Goal: Transaction & Acquisition: Purchase product/service

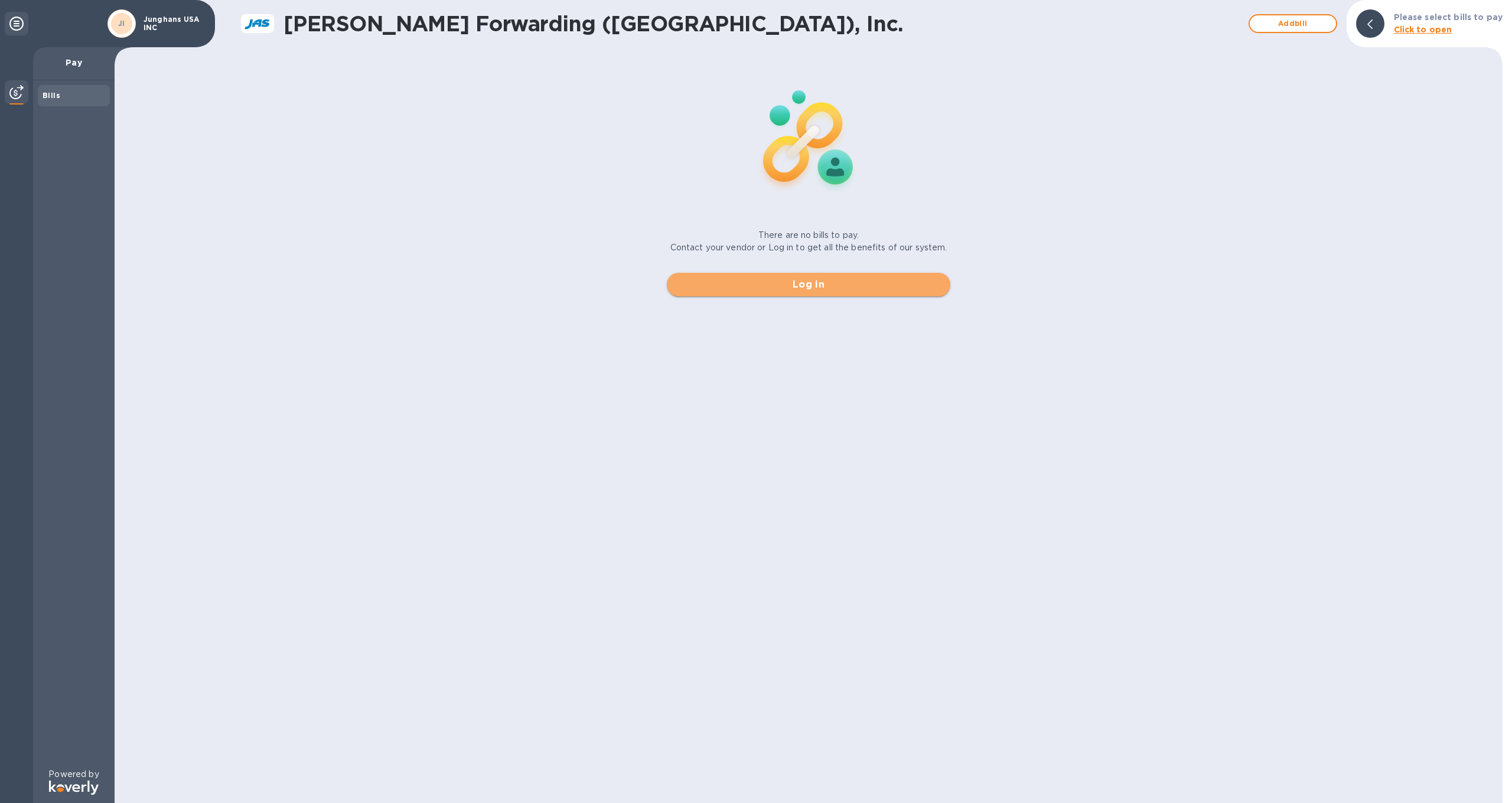
click at [794, 279] on span "Log in" at bounding box center [809, 285] width 265 height 14
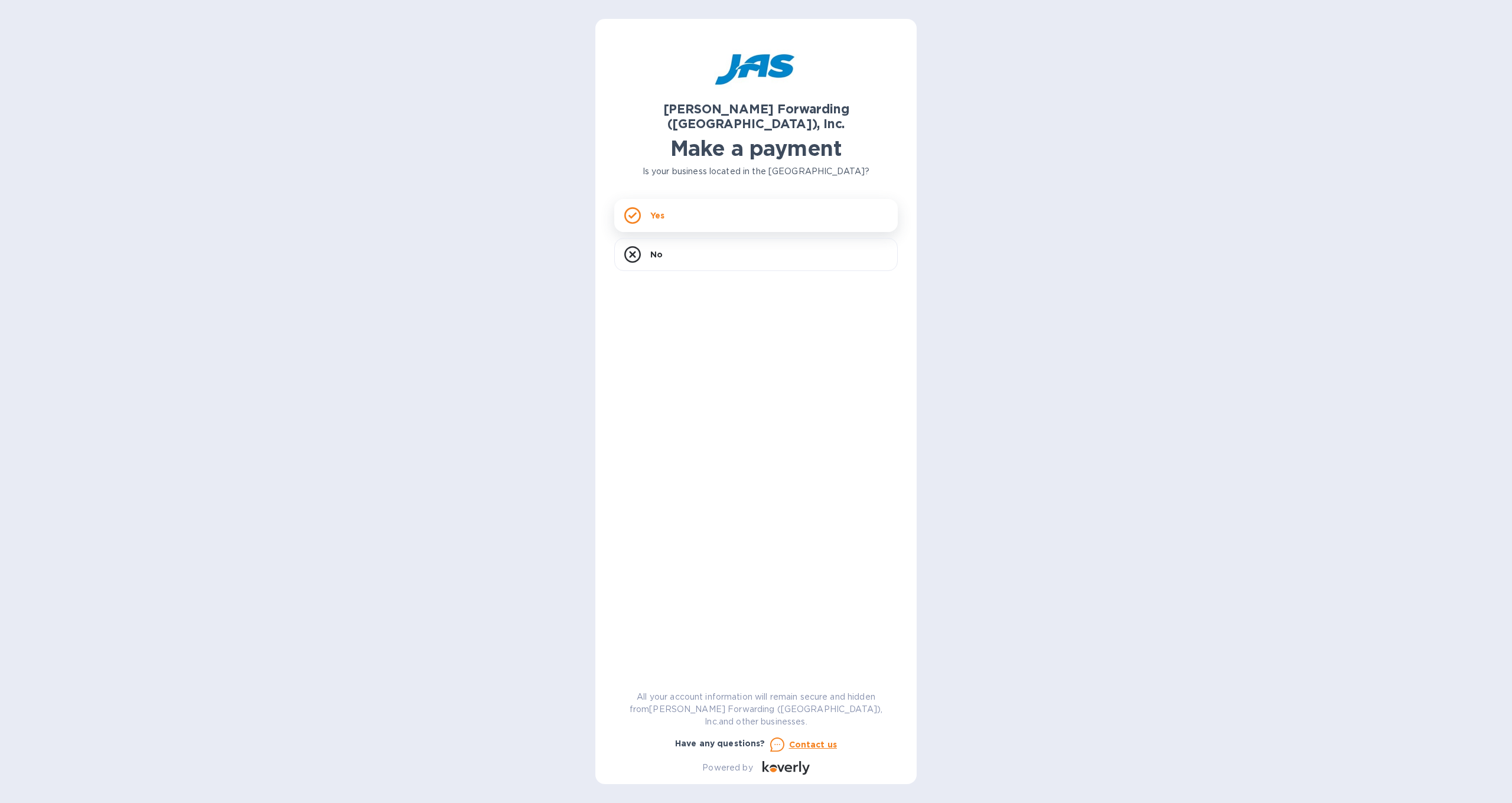
click at [666, 199] on div "Yes" at bounding box center [756, 215] width 283 height 33
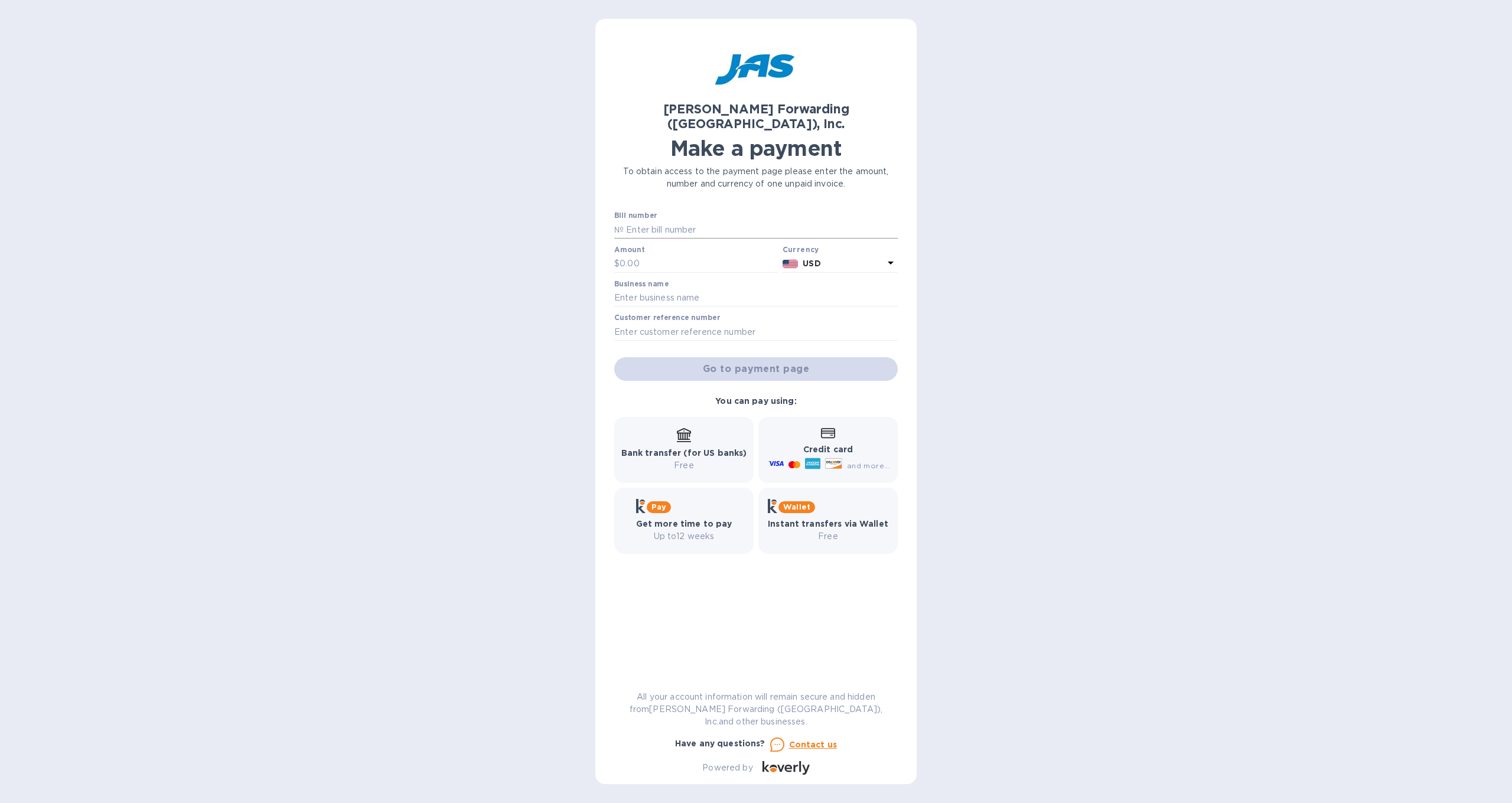
click at [670, 221] on input "text" at bounding box center [760, 230] width 274 height 18
type input "ATL503398529"
click at [682, 256] on input "text" at bounding box center [698, 264] width 158 height 18
type input "450"
click at [695, 290] on input "text" at bounding box center [756, 298] width 283 height 18
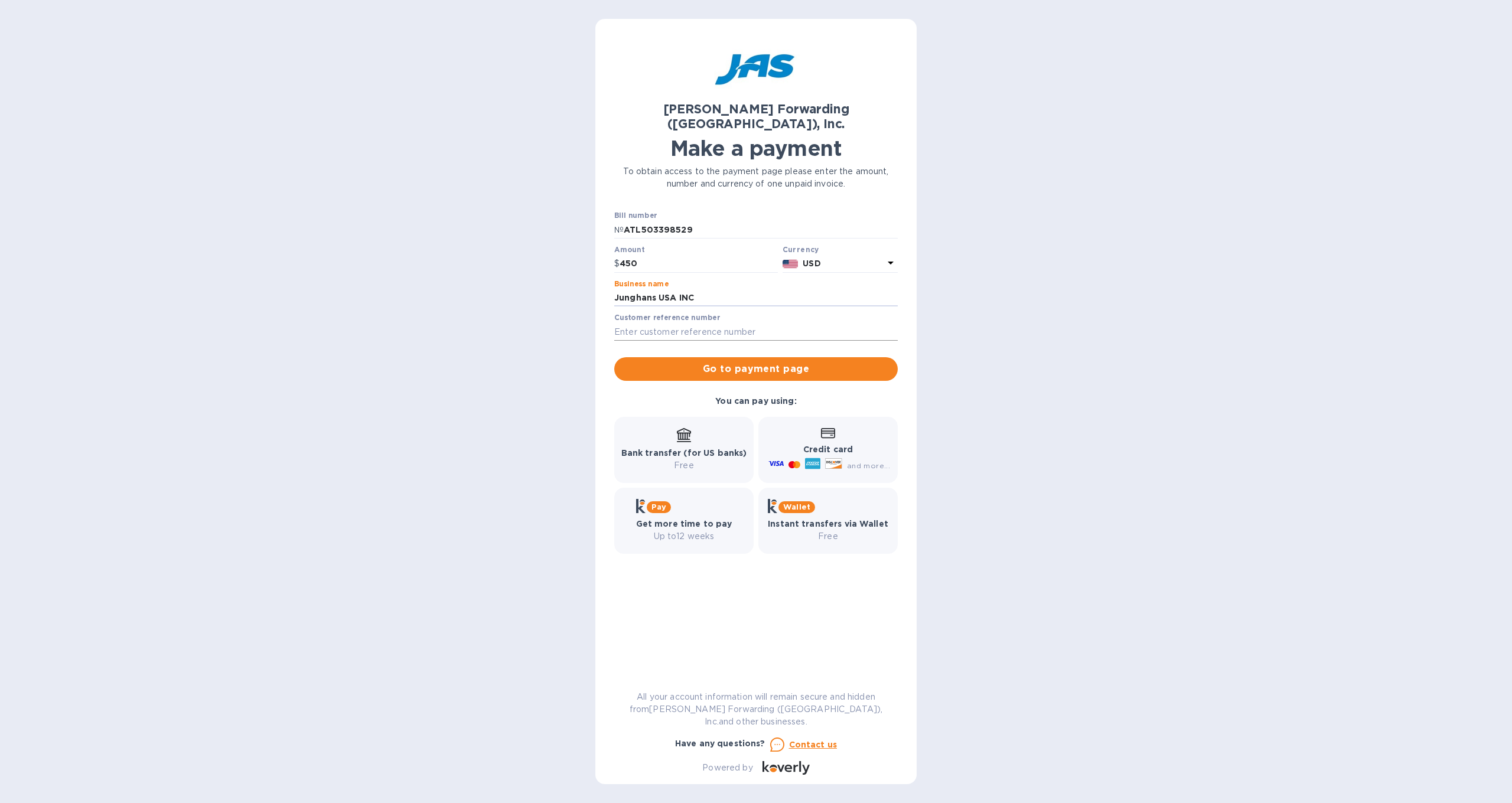
type input "Junghans USA INC"
click at [718, 323] on input "text" at bounding box center [756, 332] width 283 height 18
type input "JUNUSACWW"
click at [789, 362] on span "Go to payment page" at bounding box center [756, 369] width 265 height 14
